Goal: Navigation & Orientation: Find specific page/section

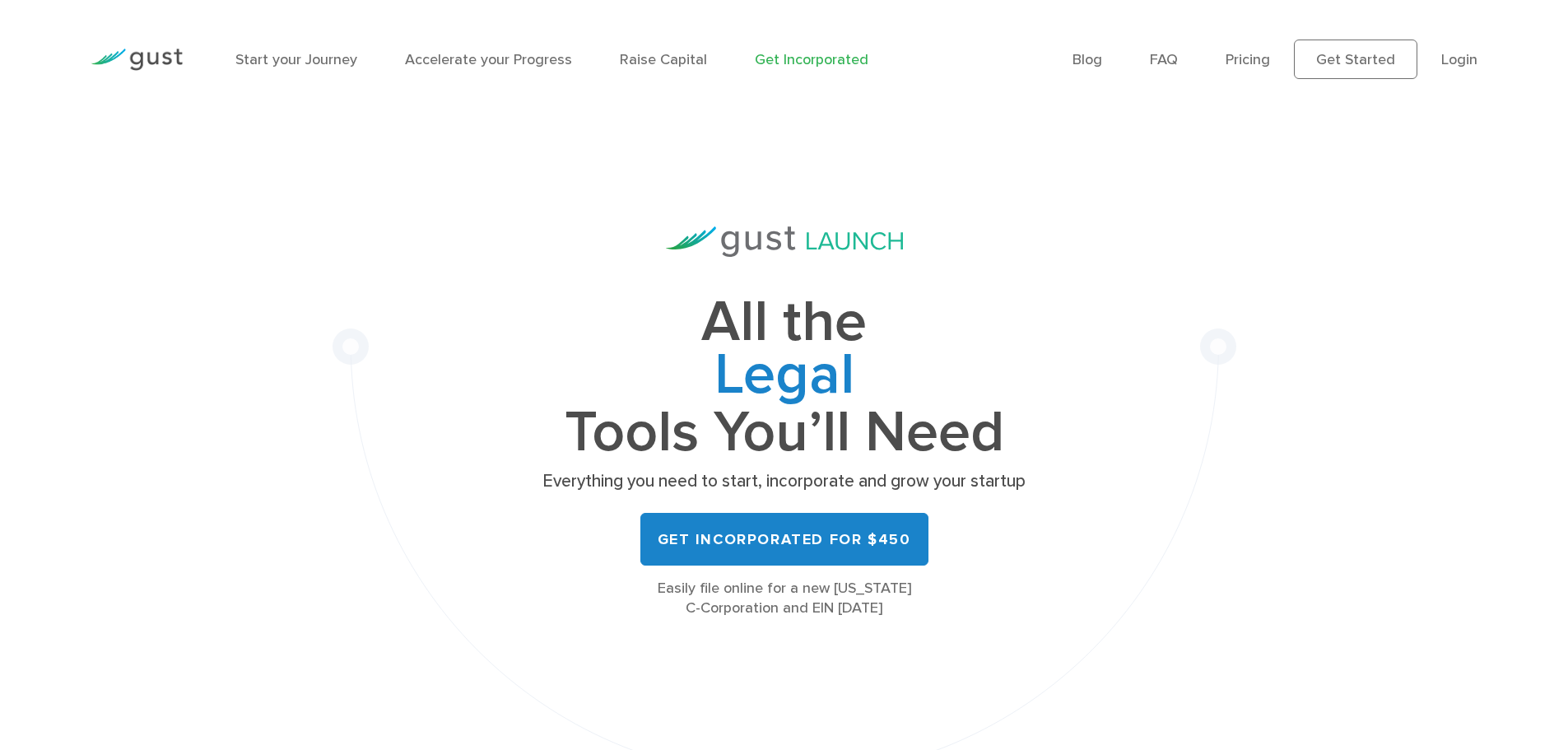
click at [1431, 67] on ul "Blog FAQ Pricing Get Started Login Login" at bounding box center [1275, 59] width 405 height 39
click at [1460, 61] on link "Login" at bounding box center [1459, 60] width 36 height 17
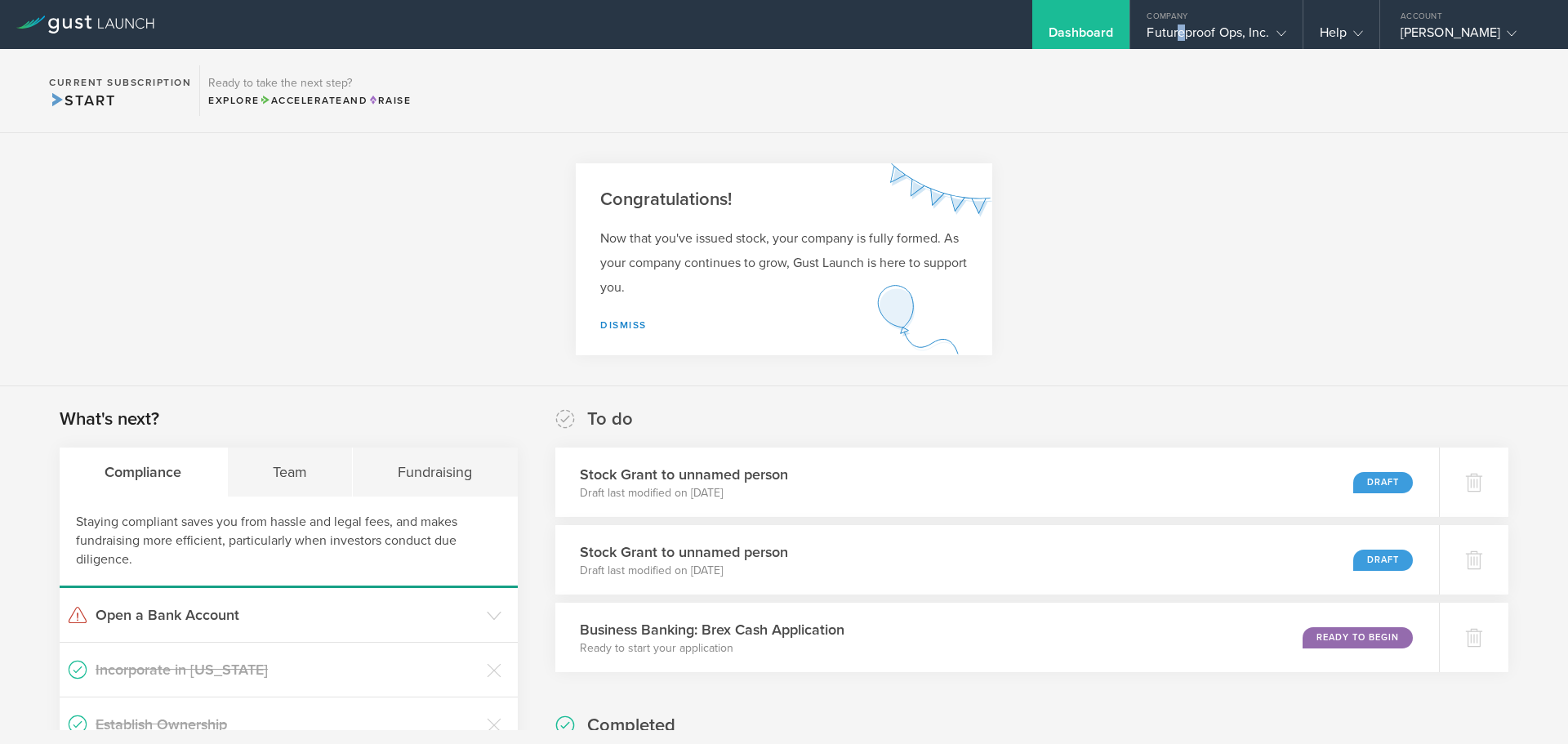
click at [1183, 41] on div "Futureproof Ops, Inc." at bounding box center [1216, 36] width 138 height 25
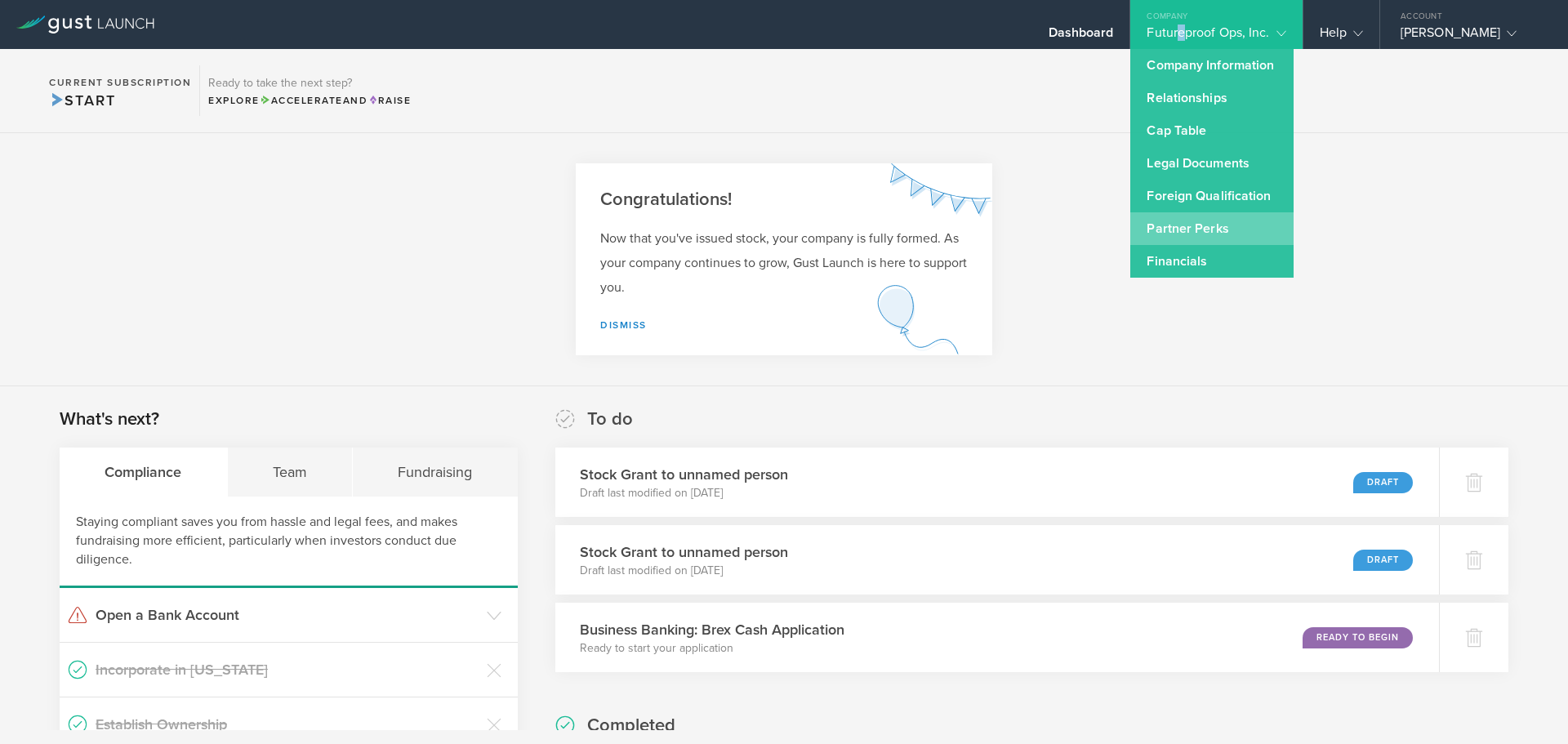
click at [1173, 231] on link "Partner Perks" at bounding box center [1211, 229] width 163 height 33
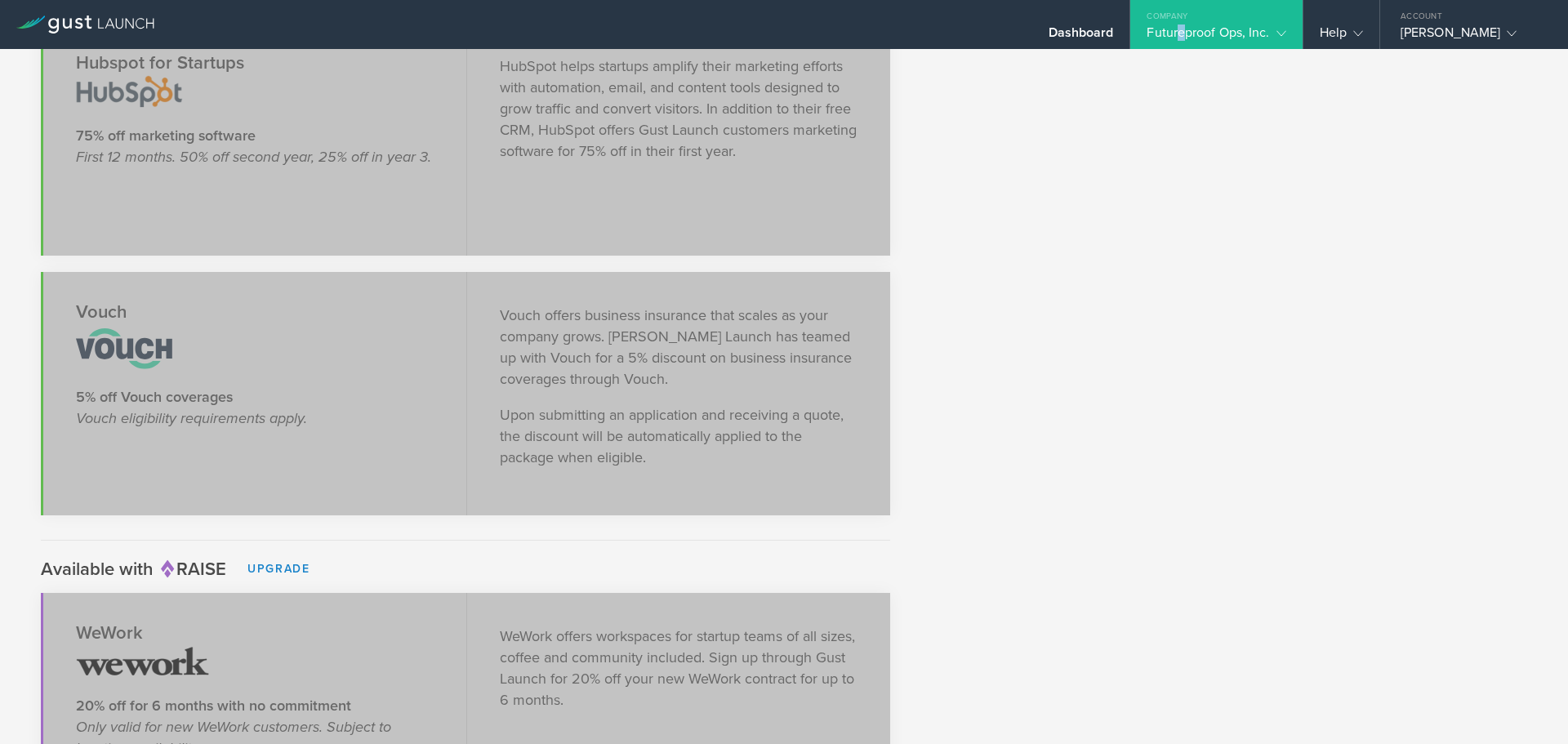
scroll to position [2466, 0]
